Goal: Task Accomplishment & Management: Complete application form

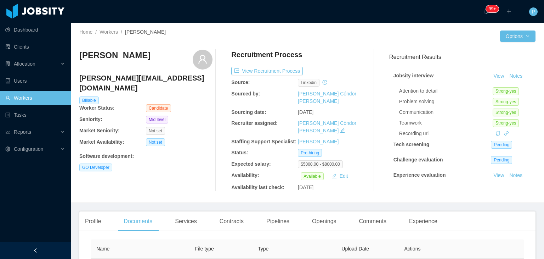
click at [346, 35] on div at bounding box center [403, 35] width 193 height 11
click at [507, 74] on button "Notes" at bounding box center [516, 76] width 19 height 9
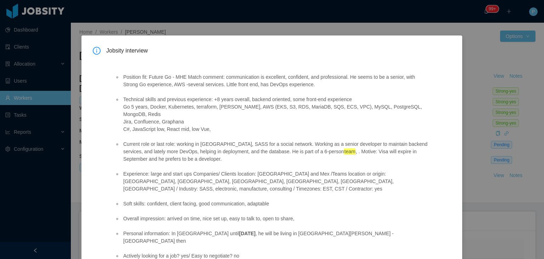
scroll to position [28, 0]
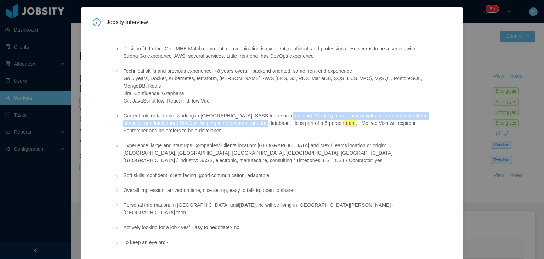
drag, startPoint x: 277, startPoint y: 108, endPoint x: 261, endPoint y: 114, distance: 17.0
click at [261, 114] on li "Current role or last role: working in Canada, SASS for a social network. Workin…" at bounding box center [275, 123] width 306 height 22
copy li "Working as a senior developer to maintain backend services, and lately more Dev…"
click at [261, 114] on li "Current role or last role: working in Canada, SASS for a social network. Workin…" at bounding box center [275, 123] width 306 height 22
drag, startPoint x: 276, startPoint y: 108, endPoint x: 263, endPoint y: 116, distance: 15.7
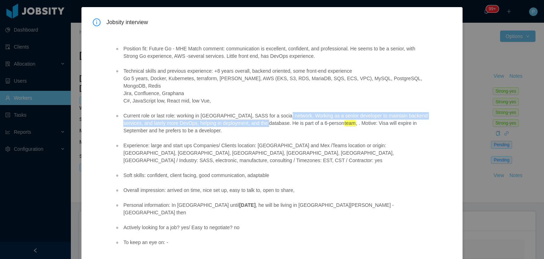
click at [263, 116] on li "Current role or last role: working in Canada, SASS for a social network. Workin…" at bounding box center [275, 123] width 306 height 22
copy li "Working as a senior developer to maintain backend services, and lately more Dev…"
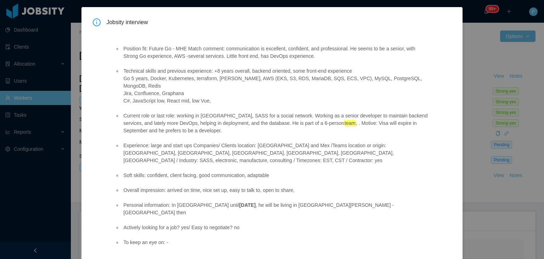
click at [237, 131] on ul "Position fit: Future Go - MHE Match comment: communication is excellent, confid…" at bounding box center [272, 146] width 314 height 216
drag, startPoint x: 272, startPoint y: 162, endPoint x: 146, endPoint y: 162, distance: 126.1
click at [146, 171] on li "Soft skills: confident, client facing, good communication, adaptable" at bounding box center [275, 174] width 306 height 7
copy li "confident, client facing, good communication, adaptable"
click at [249, 61] on ul "Position fit: Future Go - MHE Match comment: communication is excellent, confid…" at bounding box center [272, 146] width 314 height 216
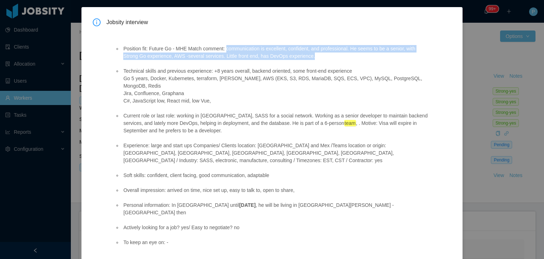
drag, startPoint x: 225, startPoint y: 49, endPoint x: 338, endPoint y: 55, distance: 113.2
click at [338, 55] on li "Position fit: Future Go - MHE Match comment: communication is excellent, confid…" at bounding box center [275, 52] width 306 height 15
copy li "communication is excellent, confident, and professional. He seems to be a senio…"
click at [312, 58] on li "Position fit: Future Go - MHE Match comment: communication is excellent, confid…" at bounding box center [275, 52] width 306 height 15
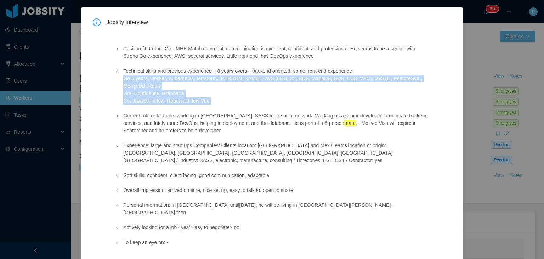
drag, startPoint x: 124, startPoint y: 79, endPoint x: 208, endPoint y: 92, distance: 85.0
click at [208, 92] on li "Technical skills and previous experience: +8 years overall, backend oriented, s…" at bounding box center [275, 85] width 306 height 37
copy li "Go 5 years, Docker, Kubernetes, terraform, Jenkins, AWS (EKS, S3, RDS, MariaDB,…"
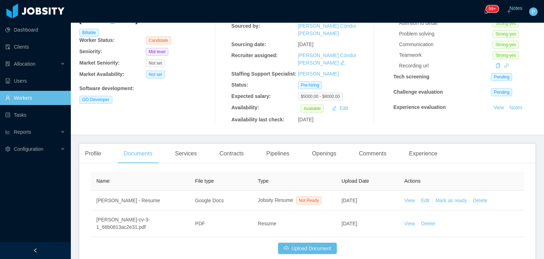
scroll to position [104, 0]
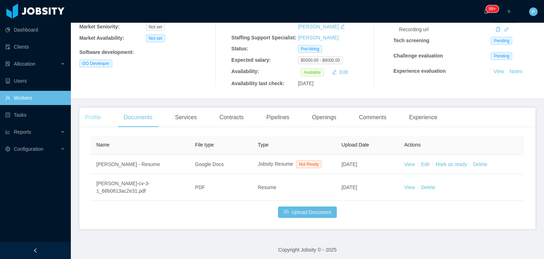
click at [93, 113] on div "Profile" at bounding box center [92, 117] width 27 height 20
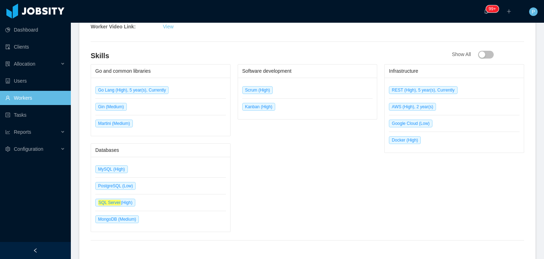
scroll to position [383, 0]
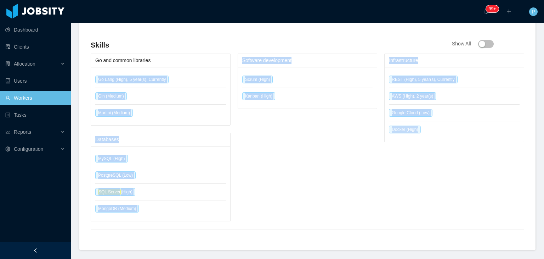
drag, startPoint x: 89, startPoint y: 75, endPoint x: 416, endPoint y: 125, distance: 330.4
click at [416, 125] on div "General Info City: Juárez - Chihuahua Country: Mexico Holiday City: Juárez - Ch…" at bounding box center [307, 52] width 456 height 396
copy div "Go Lang (High), 5 year(s), Currently Gin (Medium) Martini (Medium) Databases My…"
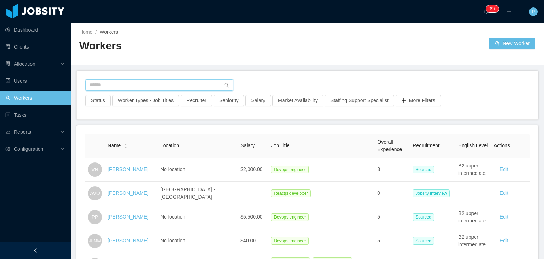
click at [192, 83] on input "text" at bounding box center [159, 84] width 148 height 11
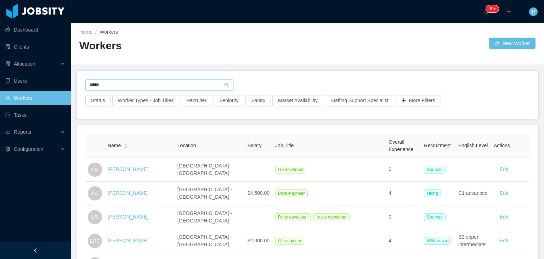
type input "*****"
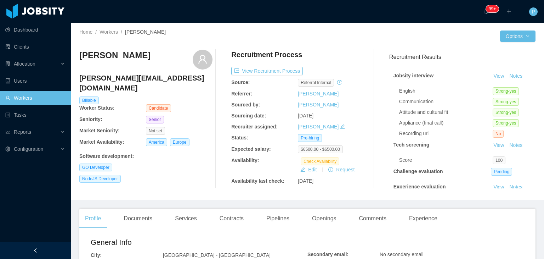
click at [201, 193] on div "Home / Workers / [PERSON_NAME] / Options Lucas Pinheiro [EMAIL_ADDRESS][DOMAIN_…" at bounding box center [307, 111] width 473 height 177
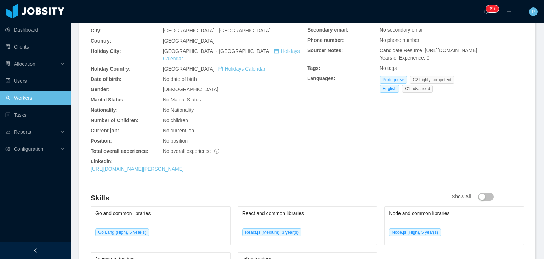
scroll to position [227, 0]
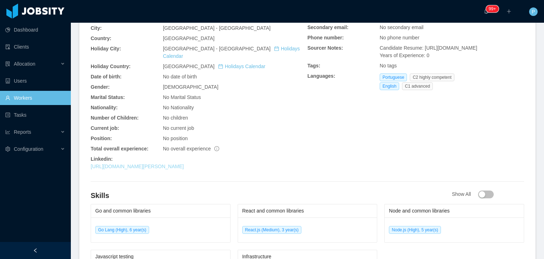
click at [179, 163] on link "https://www.linkedin.com/in/pinheiro-lucas" at bounding box center [137, 166] width 93 height 6
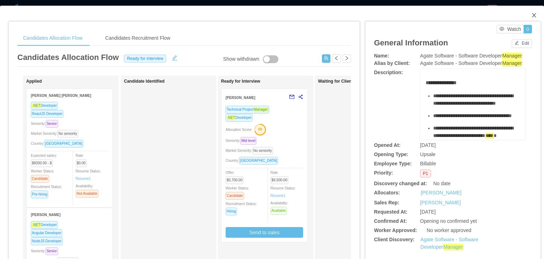
click at [531, 14] on icon "icon: close" at bounding box center [534, 15] width 6 height 6
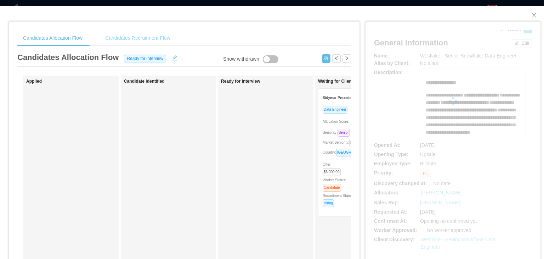
click at [160, 35] on div "Candidates Recruitment Flow" at bounding box center [138, 38] width 77 height 16
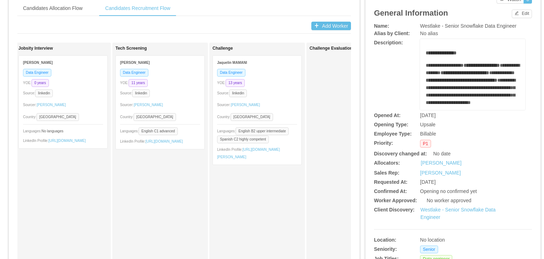
scroll to position [29, 0]
click at [280, 97] on div "Data Engineer YOE: 13 years Source: linkedin Sourcer: Silvia Andrade Country: A…" at bounding box center [257, 117] width 89 height 96
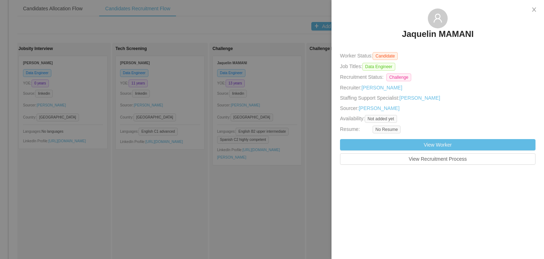
click at [434, 35] on h3 "Jaquelin MAMANI" at bounding box center [438, 33] width 72 height 11
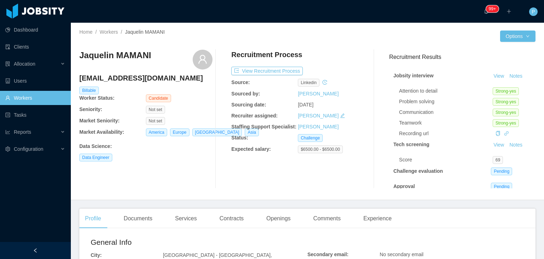
click at [327, 51] on div "Recruitment Process" at bounding box center [297, 56] width 133 height 13
click at [293, 69] on button "View Recruitment Process" at bounding box center [267, 71] width 72 height 9
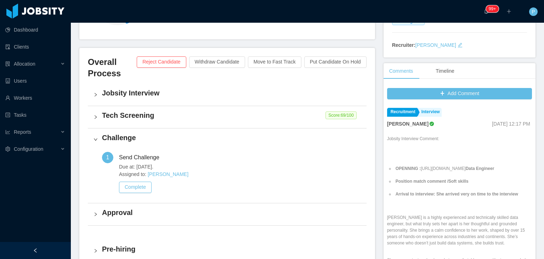
scroll to position [142, 0]
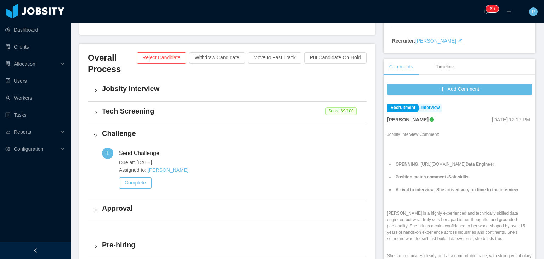
click at [269, 115] on h4 "Tech Screening" at bounding box center [231, 111] width 259 height 10
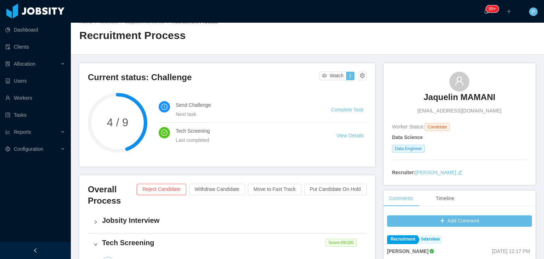
scroll to position [0, 0]
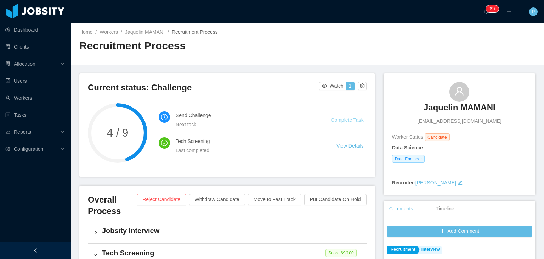
click at [337, 118] on link "Complete Task" at bounding box center [347, 120] width 33 height 6
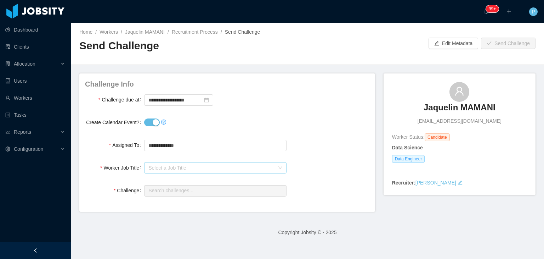
click at [197, 169] on div "Select a Job Title" at bounding box center [211, 167] width 126 height 7
click at [192, 195] on li "Data Engineer" at bounding box center [213, 192] width 140 height 11
click at [200, 188] on input "text" at bounding box center [215, 190] width 142 height 11
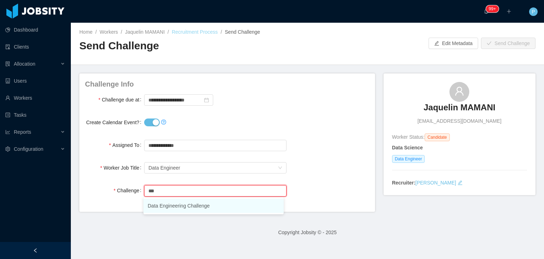
type input "***"
click at [185, 29] on link "Recruitment Process" at bounding box center [195, 32] width 46 height 6
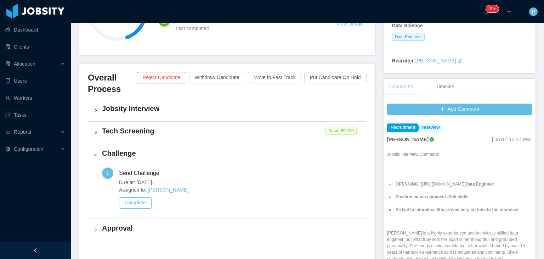
scroll to position [140, 0]
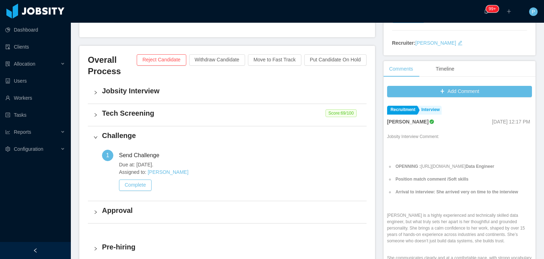
click at [92, 135] on div "Challenge" at bounding box center [227, 137] width 279 height 22
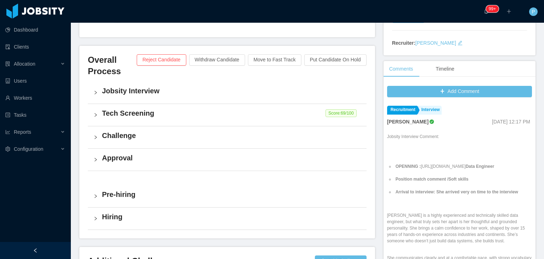
click at [293, 124] on div "Tech Screening Score: 69 /100" at bounding box center [227, 115] width 279 height 22
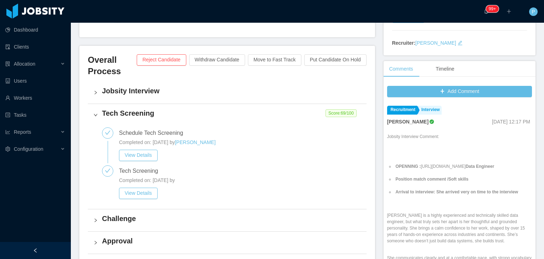
click at [378, 109] on div "Current status: Challenge Watch 1 4 / 9 Send Challenge Next task Complete Task …" at bounding box center [231, 148] width 304 height 429
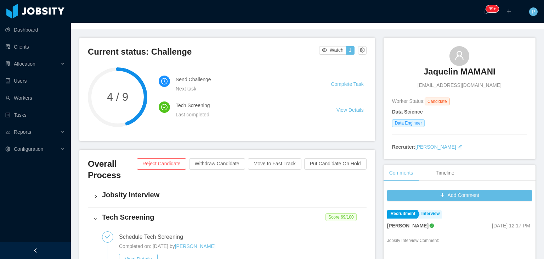
scroll to position [28, 0]
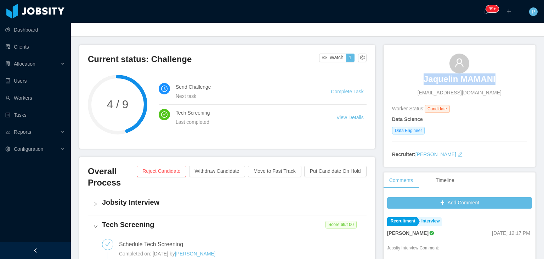
drag, startPoint x: 491, startPoint y: 79, endPoint x: 415, endPoint y: 78, distance: 76.2
click at [415, 78] on div "Jaquelin MAMANI dirosafelicidad@gmail.com" at bounding box center [459, 74] width 135 height 43
copy h3 "Jaquelin MAMANI"
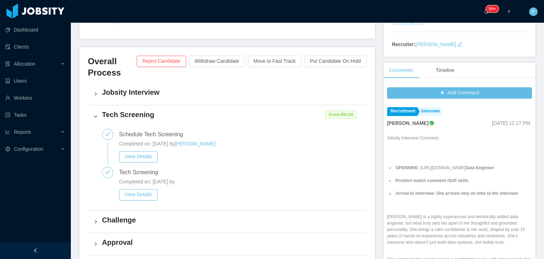
scroll to position [184, 0]
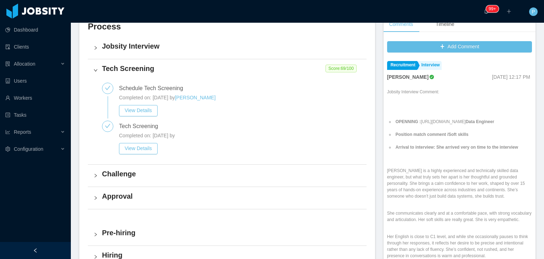
click at [94, 66] on div "Tech Screening Score: 69 /100" at bounding box center [227, 70] width 279 height 22
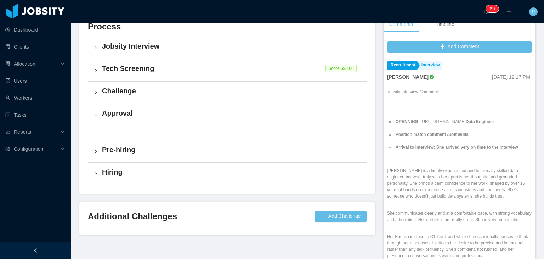
click at [231, 98] on div "Challenge" at bounding box center [227, 92] width 279 height 22
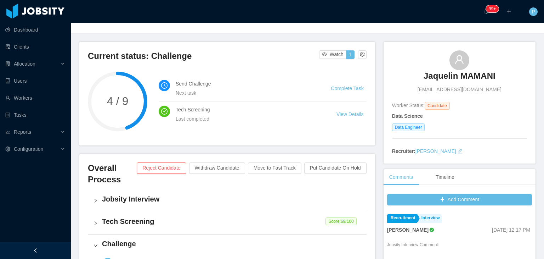
scroll to position [23, 0]
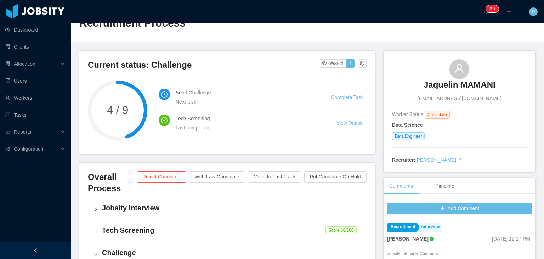
click at [331, 41] on div "Home / Workers / Jaquelin MAMANI / Recruitment Process / Recruitment Process" at bounding box center [307, 21] width 473 height 42
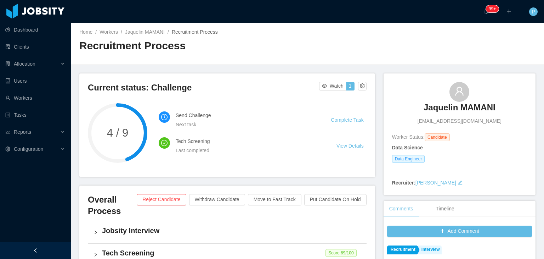
click at [385, 53] on div "Home / Workers / Jaquelin MAMANI / Recruitment Process / Recruitment Process" at bounding box center [307, 44] width 473 height 42
click at [351, 123] on li "Complete Task" at bounding box center [348, 120] width 35 height 8
click at [345, 117] on link "Complete Task" at bounding box center [347, 120] width 33 height 6
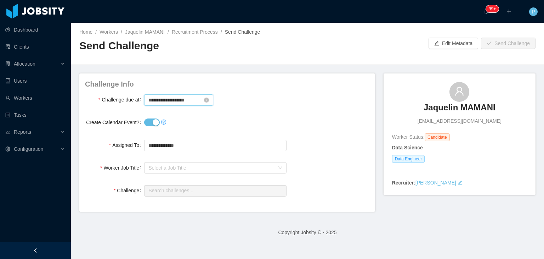
click at [173, 102] on input "**********" at bounding box center [178, 99] width 69 height 11
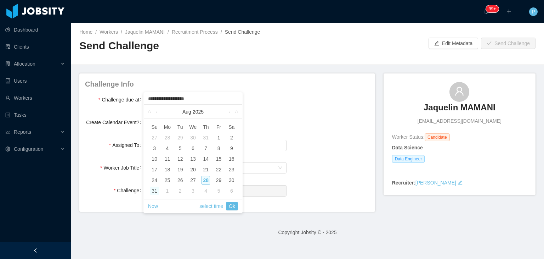
click at [156, 191] on div "31" at bounding box center [154, 190] width 9 height 9
type input "**********"
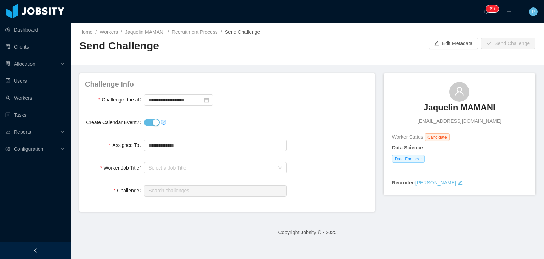
click at [303, 70] on main "**********" at bounding box center [307, 141] width 473 height 236
click at [196, 168] on div "Select a Job Title" at bounding box center [211, 167] width 126 height 7
click at [191, 193] on li "Data Engineer" at bounding box center [213, 192] width 140 height 11
click at [201, 185] on input "text" at bounding box center [215, 190] width 142 height 11
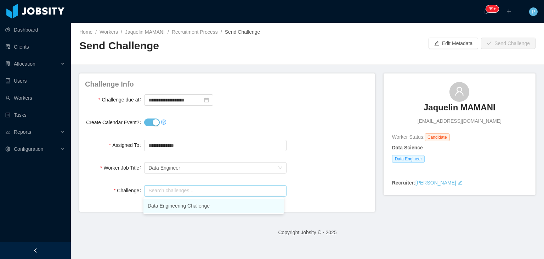
click at [210, 205] on li "Data Engineering Challenge" at bounding box center [213, 205] width 140 height 14
type input "**********"
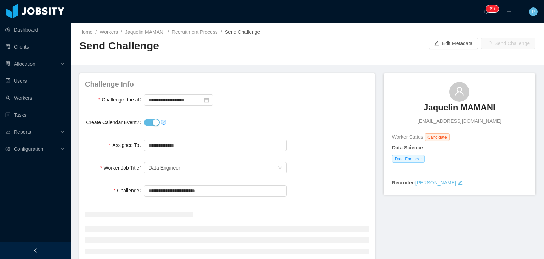
click at [331, 179] on form "**********" at bounding box center [227, 180] width 284 height 203
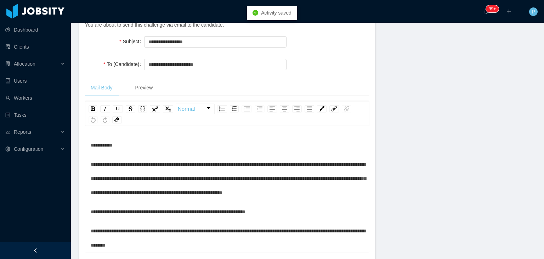
scroll to position [255, 0]
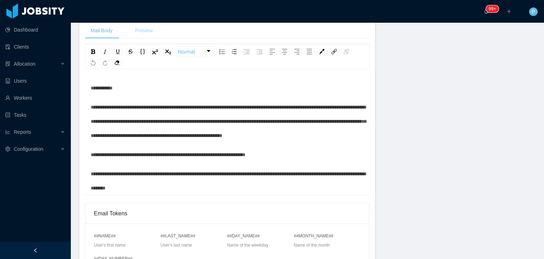
click at [147, 33] on div "Preview" at bounding box center [143, 31] width 29 height 16
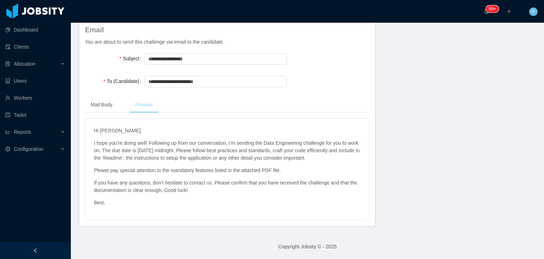
scroll to position [188, 0]
click at [227, 99] on div "Mail Body Preview" at bounding box center [227, 105] width 284 height 16
drag, startPoint x: 150, startPoint y: 143, endPoint x: 220, endPoint y: 143, distance: 70.5
click at [220, 143] on p "I hope you’re doing well! Following up from our conversation, I’m sending the D…" at bounding box center [227, 150] width 267 height 22
click at [222, 162] on div "Hi Jaquelin, I hope you’re doing well! Following up from our conversation, I’m …" at bounding box center [227, 166] width 267 height 79
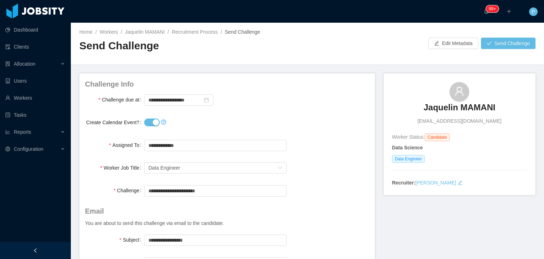
scroll to position [0, 0]
click at [347, 49] on div at bounding box center [367, 43] width 121 height 11
click at [188, 29] on link "Recruitment Process" at bounding box center [195, 32] width 46 height 6
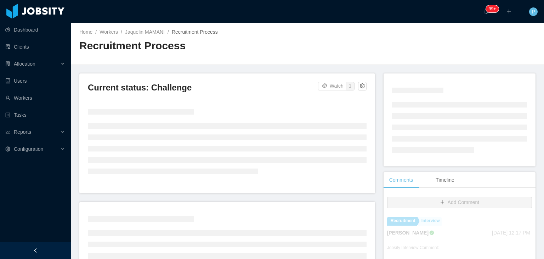
click at [272, 43] on h2 "Recruitment Process" at bounding box center [193, 46] width 228 height 15
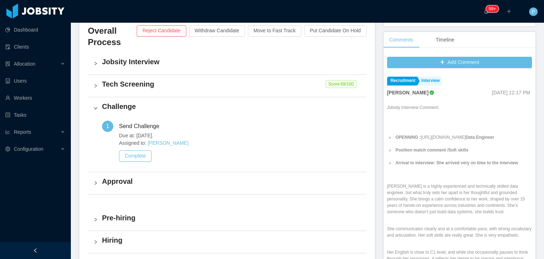
scroll to position [181, 0]
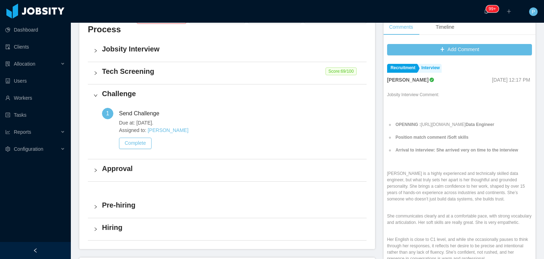
click at [91, 96] on div "Challenge" at bounding box center [227, 95] width 279 height 22
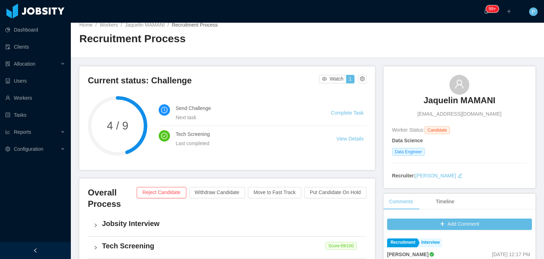
scroll to position [0, 0]
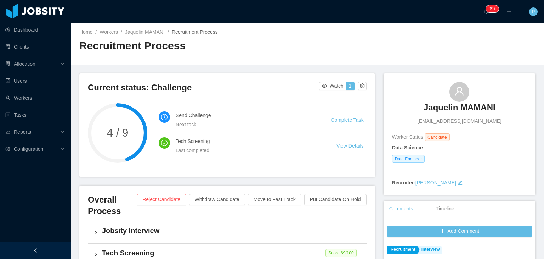
click at [393, 41] on div "Home / Workers / Jaquelin MAMANI / Recruitment Process / Recruitment Process" at bounding box center [307, 44] width 473 height 42
click at [413, 37] on div "Home / Workers / Jaquelin MAMANI / Recruitment Process / Recruitment Process" at bounding box center [307, 44] width 473 height 42
drag, startPoint x: 497, startPoint y: 105, endPoint x: 417, endPoint y: 107, distance: 80.1
click at [417, 107] on div "Jaquelin MAMANI dirosafelicidad@gmail.com" at bounding box center [459, 103] width 135 height 43
copy h3 "Jaquelin MAMANI"
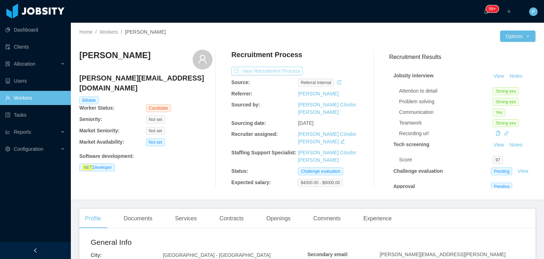
click at [288, 70] on button "View Recruitment Process" at bounding box center [267, 71] width 72 height 9
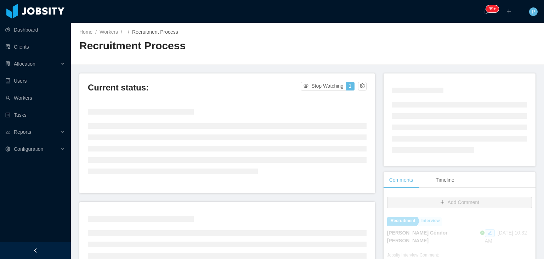
click at [342, 44] on div "Home / Workers / / Recruitment Process / Recruitment Process" at bounding box center [307, 44] width 473 height 42
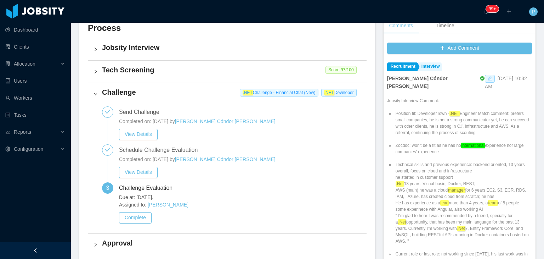
scroll to position [215, 0]
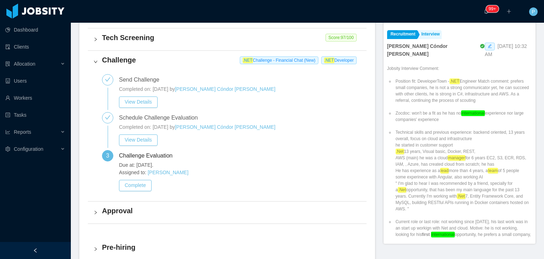
drag, startPoint x: 163, startPoint y: 91, endPoint x: 187, endPoint y: 91, distance: 24.4
click at [175, 91] on span "Completed on: Aug 21st, 2025 by" at bounding box center [147, 89] width 56 height 6
drag, startPoint x: 153, startPoint y: 124, endPoint x: 186, endPoint y: 125, distance: 33.3
click at [175, 125] on span "Completed on: Aug 27th, 2025 by" at bounding box center [147, 127] width 56 height 6
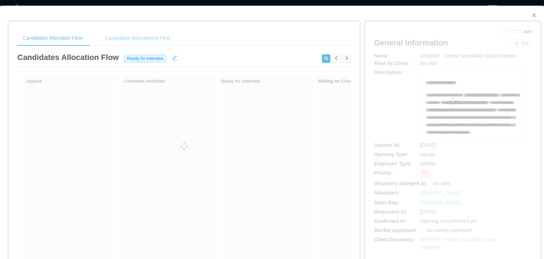
click at [138, 35] on div "Candidates Recruitment Flow" at bounding box center [138, 38] width 77 height 16
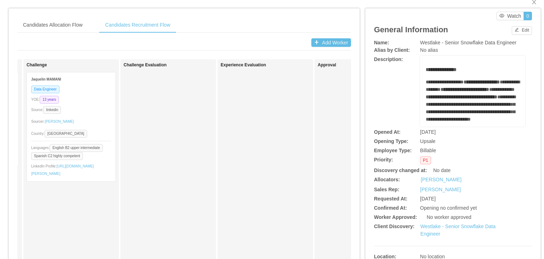
scroll to position [12, 0]
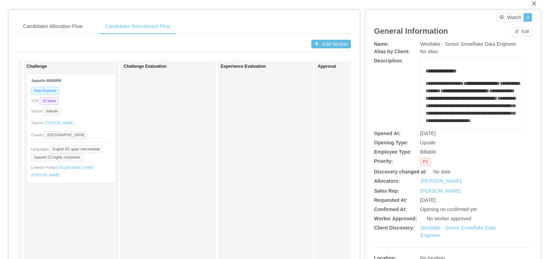
click at [532, 5] on icon "icon: close" at bounding box center [534, 3] width 4 height 4
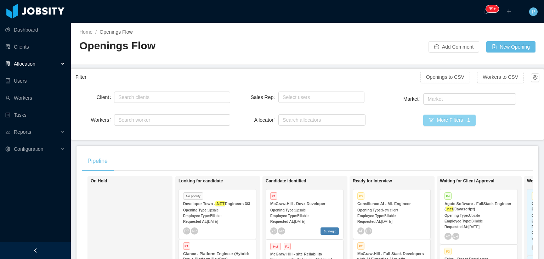
click at [438, 119] on button "More Filters · 1" at bounding box center [449, 119] width 52 height 11
click at [129, 43] on h2 "Openings Flow" at bounding box center [193, 46] width 228 height 15
click at [452, 123] on button "More Filters · 1" at bounding box center [449, 119] width 52 height 11
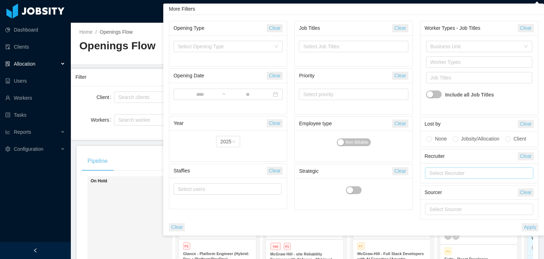
click at [434, 172] on div "Select Recruiter" at bounding box center [477, 172] width 96 height 7
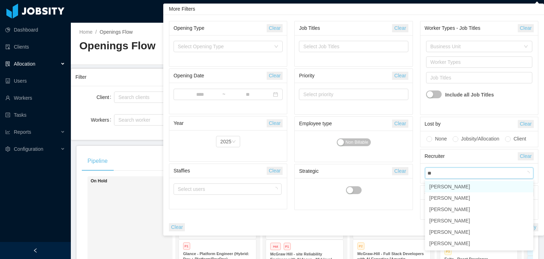
type input "***"
click at [470, 187] on li "Silvia Andrade" at bounding box center [479, 186] width 108 height 11
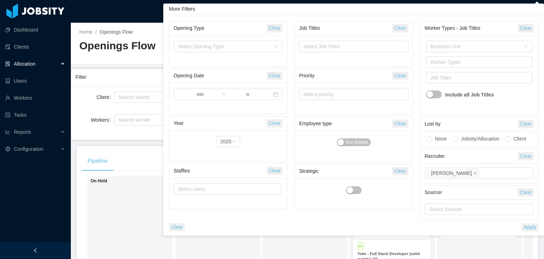
click at [535, 230] on button "Apply" at bounding box center [530, 227] width 17 height 8
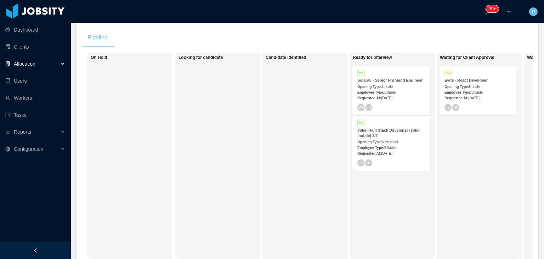
scroll to position [124, 0]
click at [479, 98] on span "[DATE]" at bounding box center [473, 97] width 11 height 4
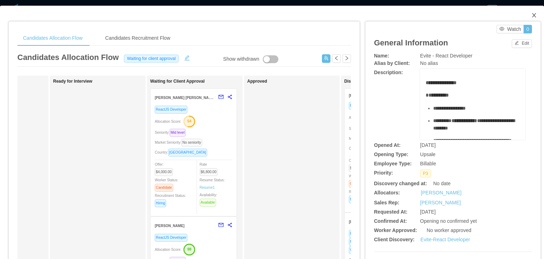
click at [531, 18] on icon "icon: close" at bounding box center [534, 15] width 6 height 6
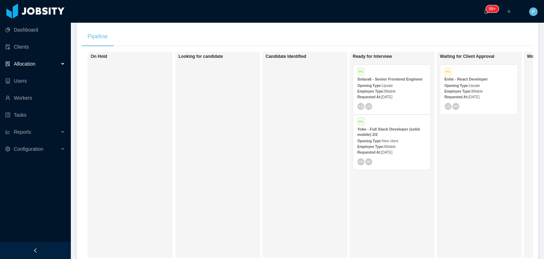
click at [407, 105] on div "YS LR" at bounding box center [391, 106] width 69 height 7
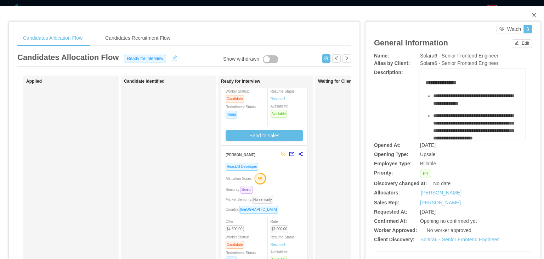
click at [531, 17] on icon "icon: close" at bounding box center [534, 15] width 6 height 6
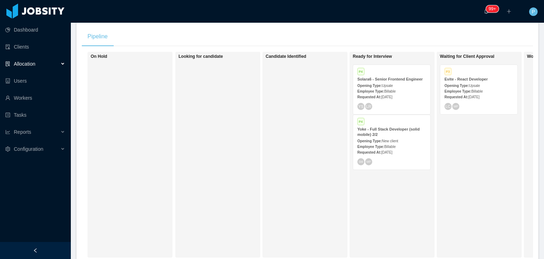
click at [419, 138] on div "Opening Type: New client" at bounding box center [391, 140] width 69 height 7
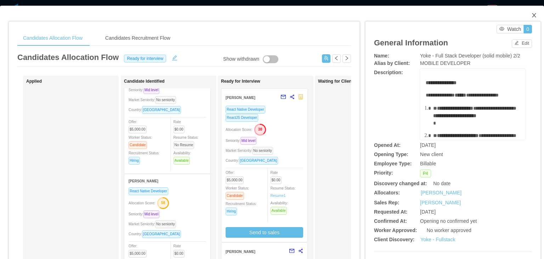
click at [531, 13] on icon "icon: close" at bounding box center [534, 15] width 6 height 6
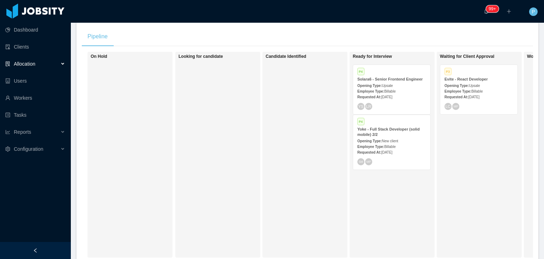
drag, startPoint x: 544, startPoint y: 149, endPoint x: 512, endPoint y: 34, distance: 119.1
click at [512, 34] on div "Pipeline" at bounding box center [307, 37] width 451 height 20
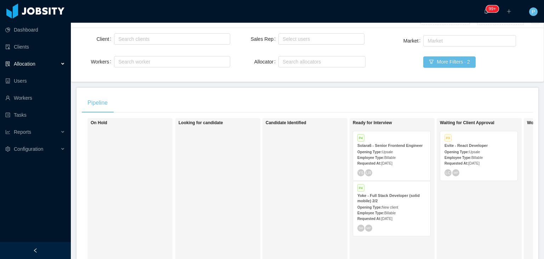
scroll to position [40, 0]
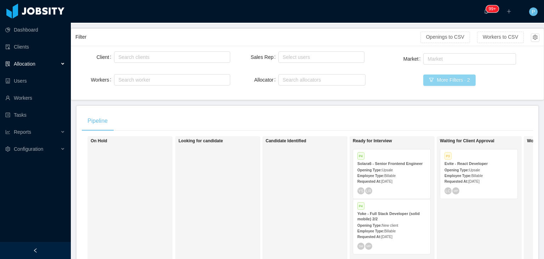
click at [447, 84] on button "More Filters · 2" at bounding box center [449, 79] width 52 height 11
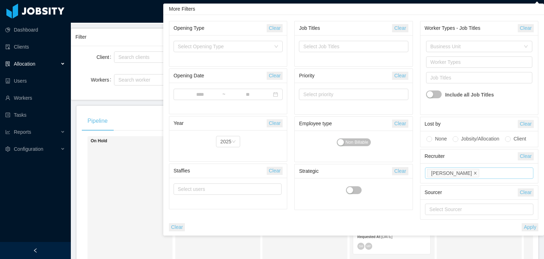
click at [474, 173] on icon "icon: close" at bounding box center [476, 173] width 4 height 4
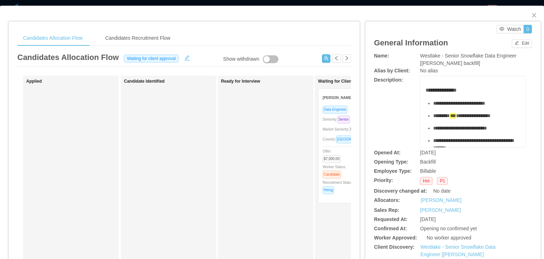
click at [238, 37] on div "Candidates Allocation Flow Candidates Recruitment Flow" at bounding box center [184, 38] width 334 height 16
click at [156, 37] on div "Candidates Recruitment Flow" at bounding box center [138, 38] width 77 height 16
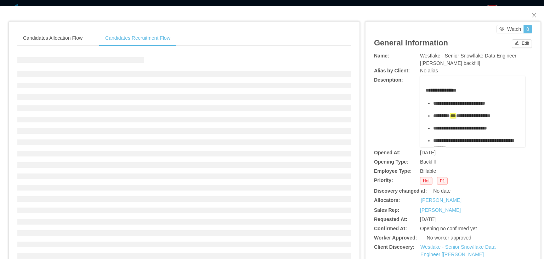
click at [228, 22] on div "Candidates Allocation Flow Candidates Recruitment Flow Candidates Allocation Fl…" at bounding box center [184, 192] width 351 height 341
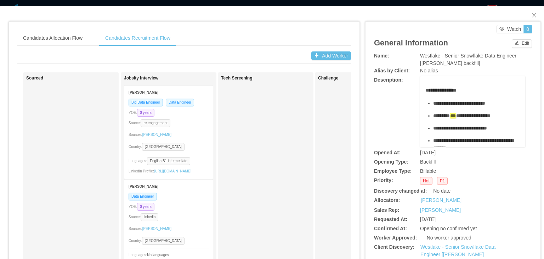
click at [232, 28] on div "Candidates Allocation Flow Candidates Recruitment Flow Candidates Allocation Fl…" at bounding box center [184, 231] width 351 height 419
click at [531, 15] on icon "icon: close" at bounding box center [534, 15] width 6 height 6
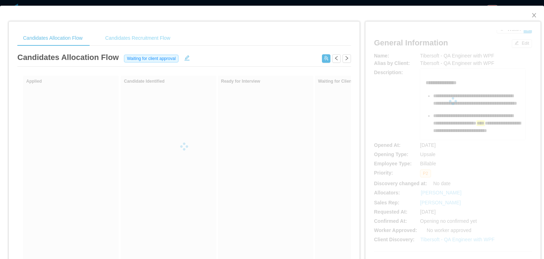
click at [142, 40] on div "Candidates Recruitment Flow" at bounding box center [138, 38] width 77 height 16
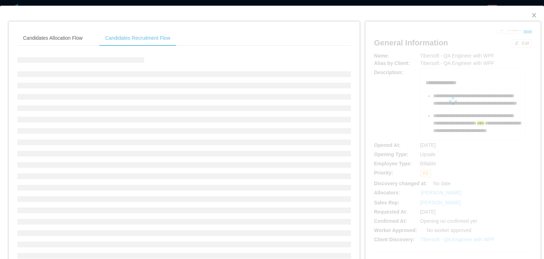
click at [199, 36] on div "Candidates Allocation Flow Candidates Recruitment Flow" at bounding box center [184, 38] width 334 height 16
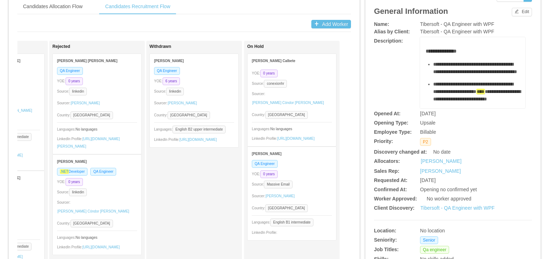
scroll to position [29, 0]
